Goal: Navigation & Orientation: Find specific page/section

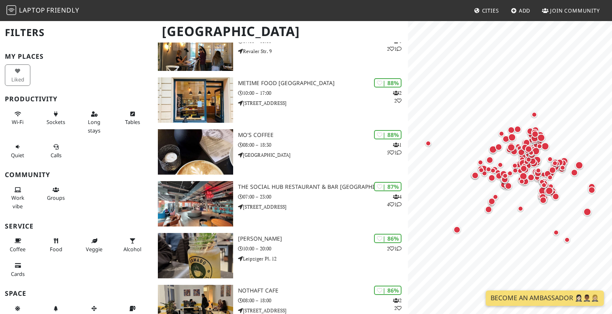
scroll to position [421, 0]
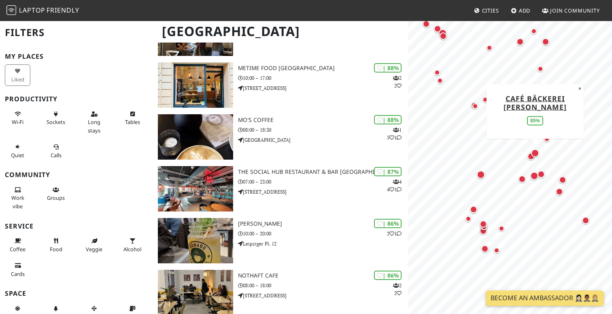
click at [536, 153] on div "Map marker" at bounding box center [535, 153] width 8 height 8
click at [531, 159] on div "Map marker" at bounding box center [531, 156] width 7 height 7
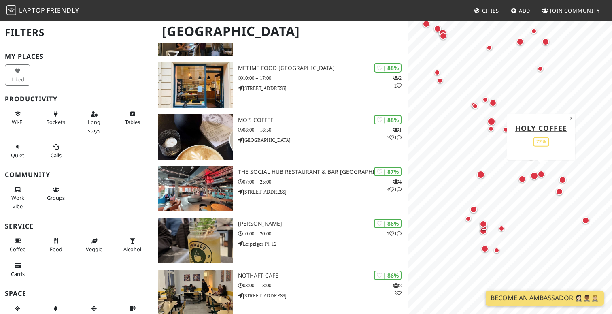
click at [542, 176] on div "Map marker" at bounding box center [541, 173] width 7 height 7
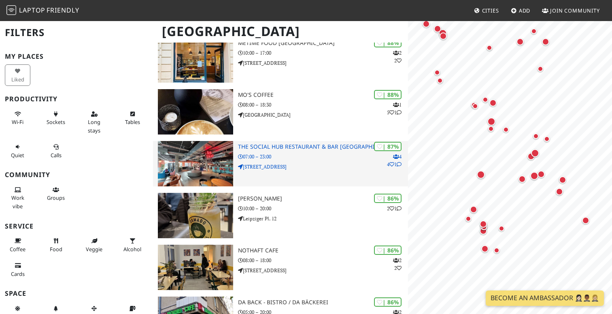
scroll to position [462, 0]
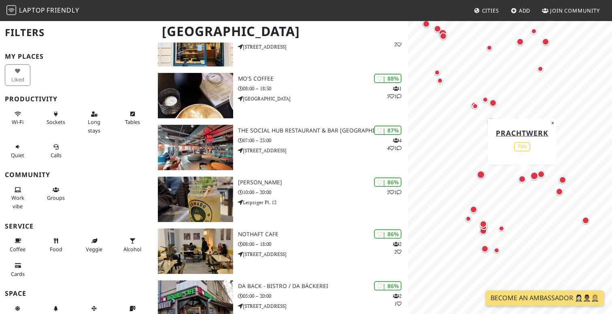
click at [521, 179] on div "Map marker" at bounding box center [522, 178] width 7 height 7
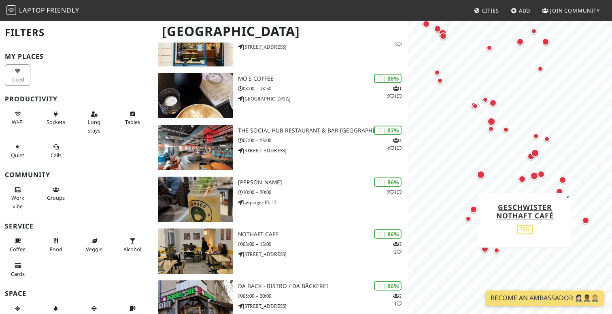
click at [585, 221] on div "Map marker" at bounding box center [585, 220] width 7 height 7
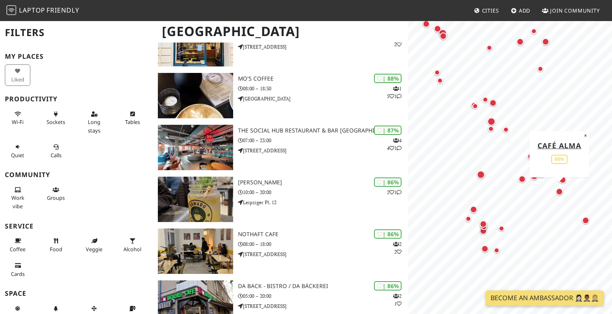
click at [559, 191] on div "Map marker" at bounding box center [559, 191] width 7 height 7
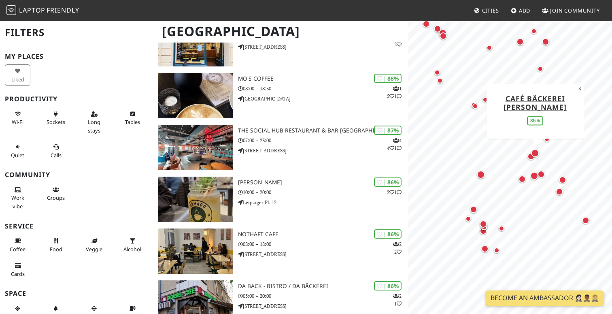
click at [530, 158] on div "Map marker" at bounding box center [535, 152] width 11 height 11
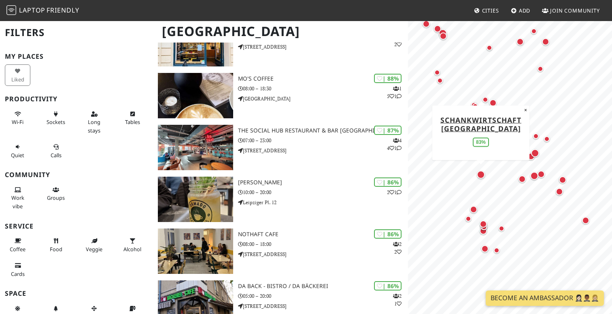
click at [483, 177] on div "Map marker" at bounding box center [481, 174] width 8 height 8
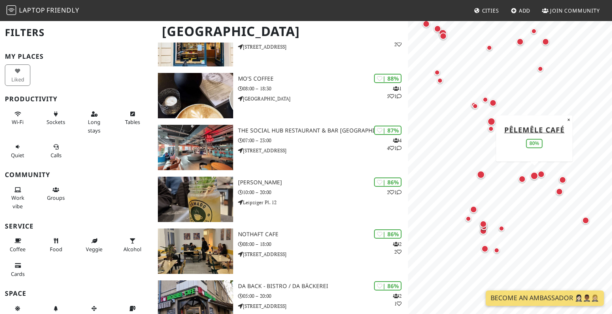
click at [534, 177] on div "Map marker" at bounding box center [534, 176] width 8 height 8
click at [543, 175] on div "Map marker" at bounding box center [541, 173] width 7 height 7
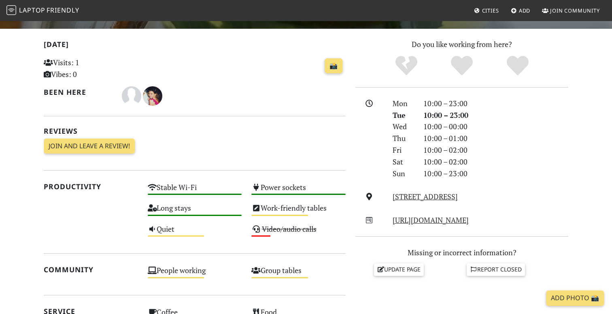
scroll to position [160, 0]
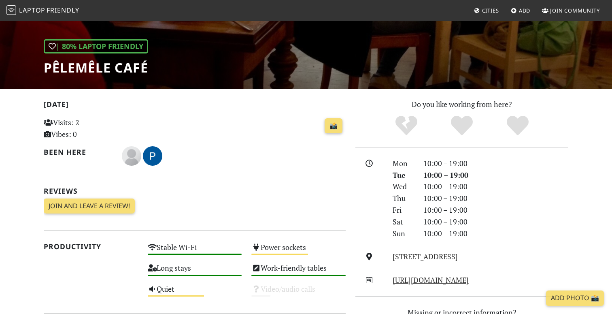
scroll to position [98, 0]
